Goal: Find specific page/section: Find specific page/section

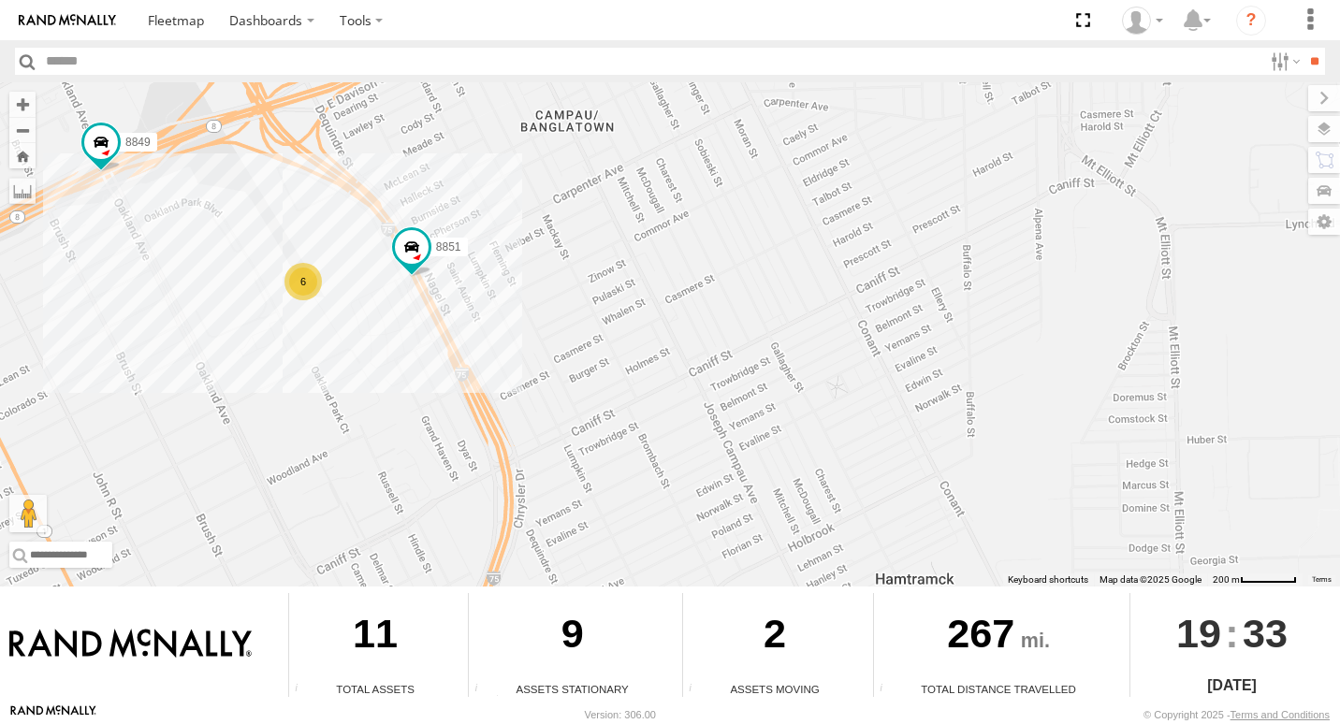
drag, startPoint x: 80, startPoint y: 166, endPoint x: 190, endPoint y: 234, distance: 129.8
click at [190, 234] on div "8851 8849 6" at bounding box center [670, 334] width 1340 height 504
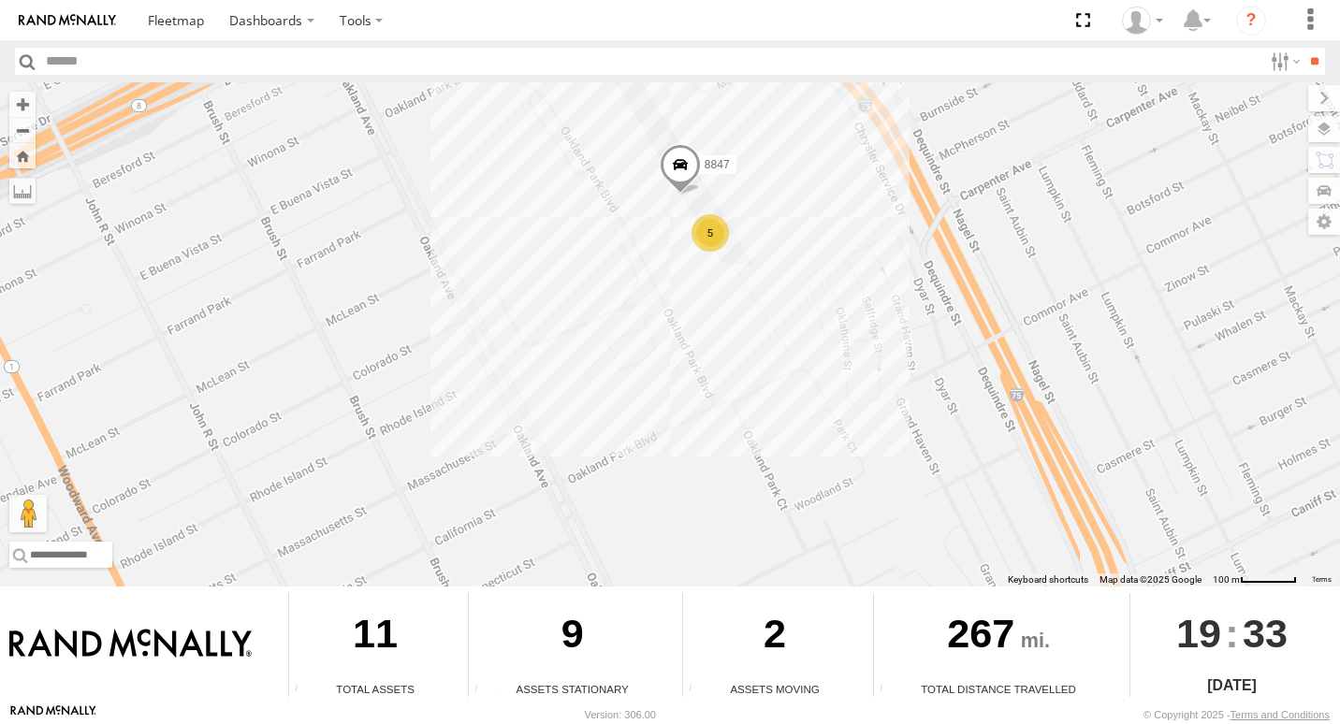
click at [715, 226] on div "5" at bounding box center [710, 232] width 37 height 37
